Goal: Navigation & Orientation: Find specific page/section

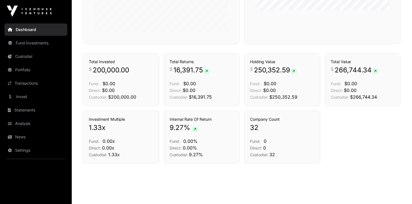
scroll to position [229, 0]
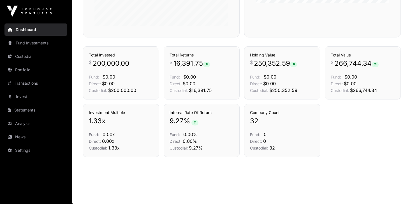
click at [41, 82] on link "Transactions" at bounding box center [35, 83] width 63 height 12
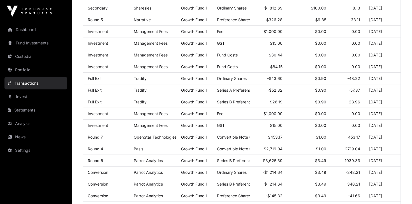
scroll to position [225, 0]
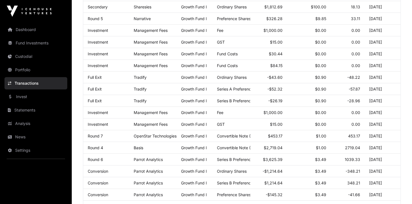
click at [26, 55] on link "Custodial" at bounding box center [35, 56] width 63 height 12
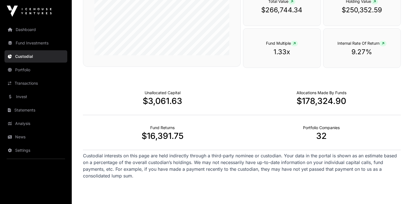
scroll to position [171, 0]
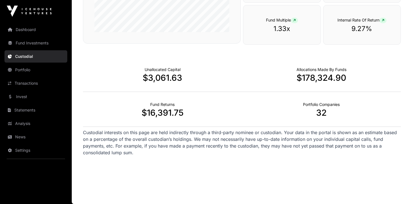
click at [27, 69] on link "Portfolio" at bounding box center [35, 70] width 63 height 12
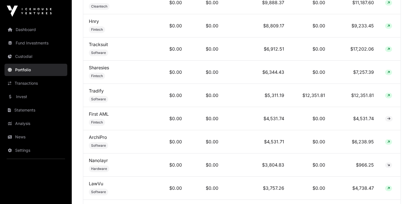
scroll to position [398, 0]
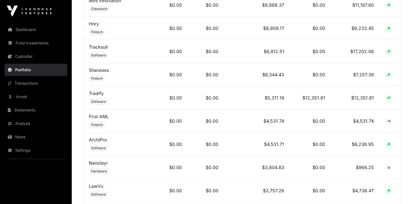
click at [23, 137] on link "News" at bounding box center [35, 137] width 63 height 12
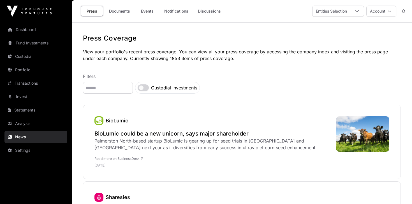
click at [23, 82] on link "Transactions" at bounding box center [35, 83] width 63 height 12
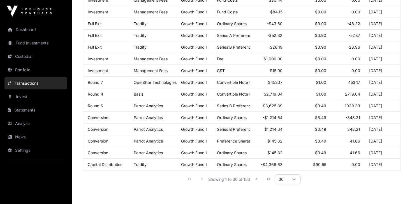
scroll to position [277, 0]
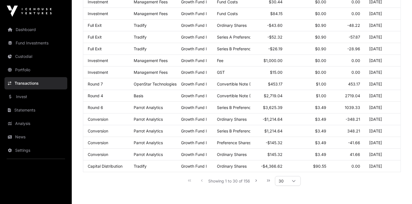
click at [28, 71] on link "Portfolio" at bounding box center [35, 70] width 63 height 12
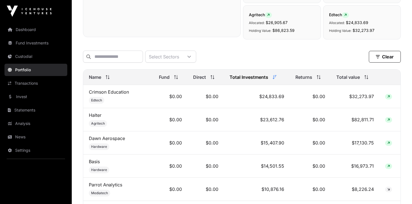
scroll to position [191, 0]
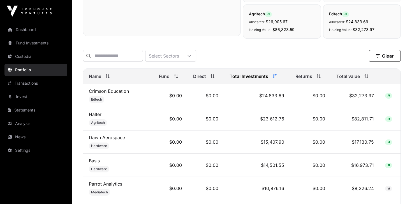
click at [102, 94] on link "Crimson Education" at bounding box center [109, 91] width 40 height 6
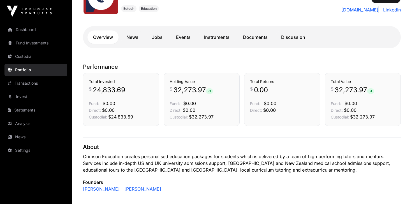
scroll to position [96, 0]
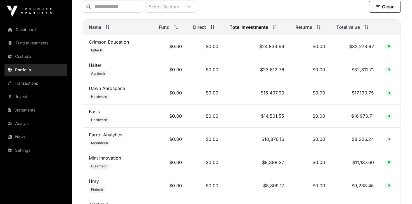
scroll to position [239, 0]
click at [94, 72] on span "Agritech" at bounding box center [98, 74] width 18 height 7
click at [103, 70] on td "Halter Agritech" at bounding box center [118, 70] width 70 height 23
click at [88, 69] on td "Halter Agritech" at bounding box center [118, 70] width 70 height 23
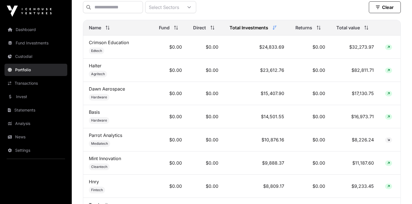
click at [104, 69] on td "Halter Agritech" at bounding box center [118, 70] width 70 height 23
click at [177, 69] on td "$0.00" at bounding box center [170, 70] width 34 height 23
click at [17, 137] on link "News" at bounding box center [35, 137] width 63 height 12
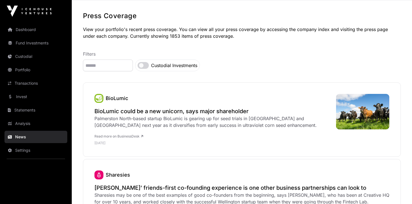
scroll to position [22, 0]
click at [23, 72] on link "Portfolio" at bounding box center [35, 70] width 63 height 12
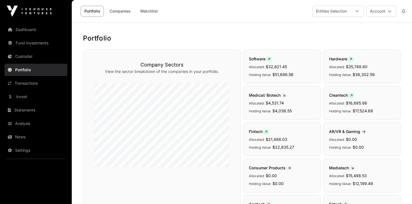
click at [23, 70] on link "Portfolio" at bounding box center [35, 70] width 63 height 12
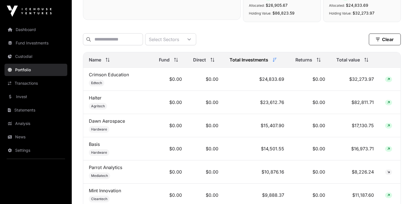
scroll to position [208, 0]
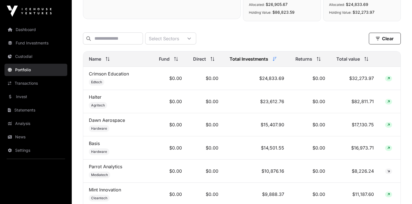
click at [94, 98] on link "Halter" at bounding box center [95, 97] width 13 height 6
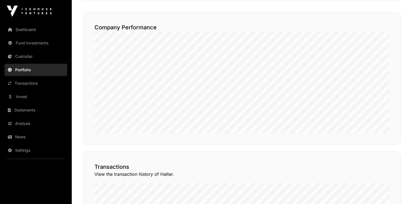
scroll to position [323, 0]
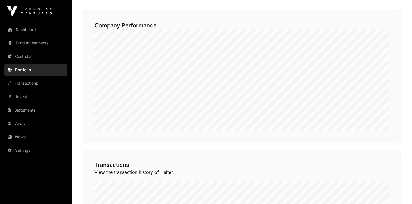
click at [27, 70] on link "Portfolio" at bounding box center [35, 70] width 63 height 12
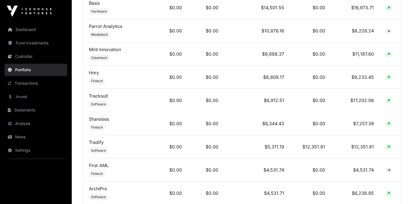
scroll to position [350, 0]
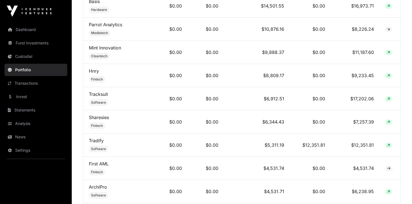
click at [93, 139] on link "Tradify" at bounding box center [96, 141] width 15 height 6
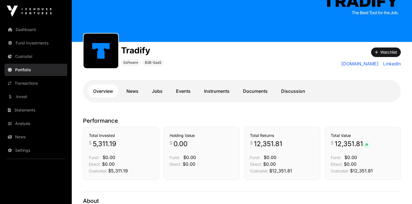
scroll to position [51, 0]
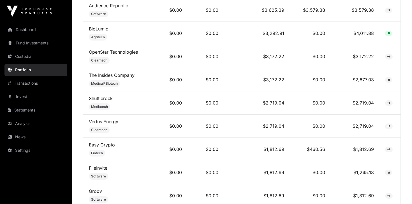
scroll to position [599, 0]
